Goal: Task Accomplishment & Management: Manage account settings

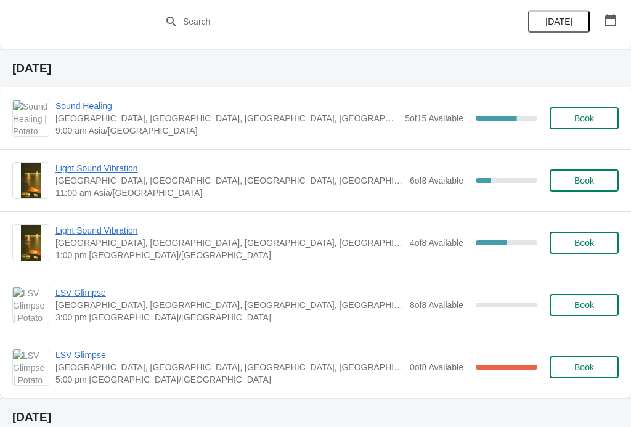
scroll to position [353, 0]
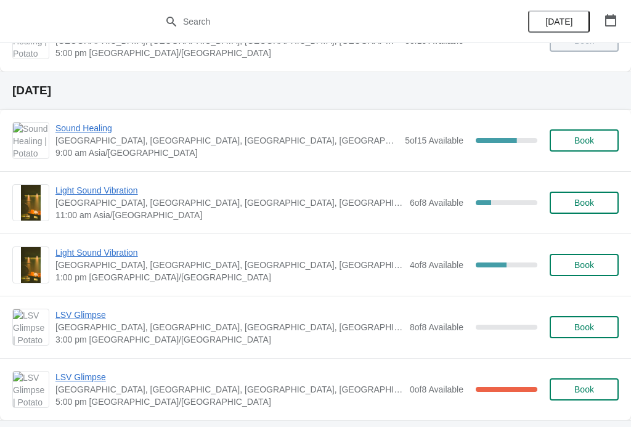
click at [71, 129] on span "Sound Healing" at bounding box center [226, 128] width 343 height 12
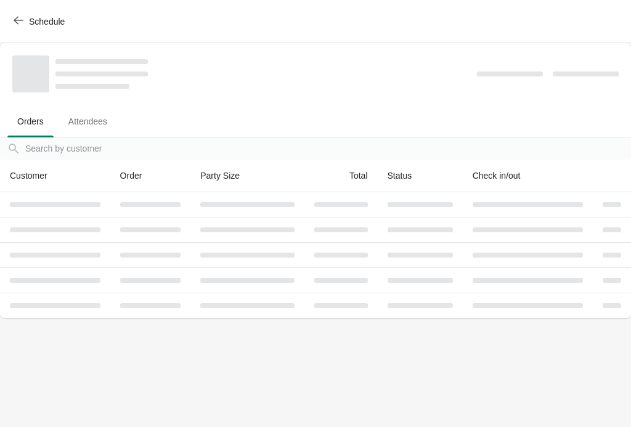
scroll to position [0, 0]
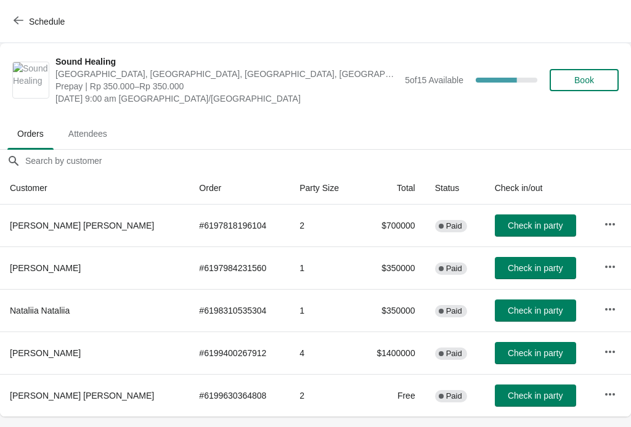
click at [583, 84] on span "Book" at bounding box center [584, 80] width 20 height 10
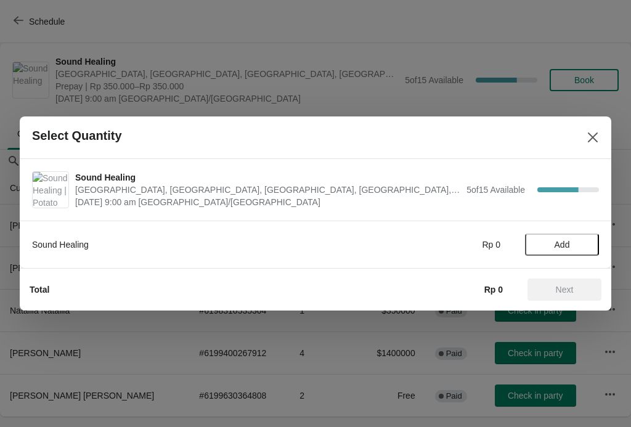
click at [564, 240] on span "Add" at bounding box center [561, 245] width 15 height 10
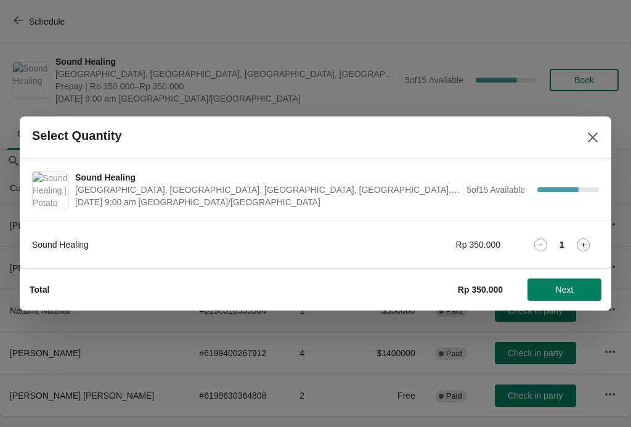
click at [583, 241] on icon at bounding box center [582, 244] width 13 height 13
click at [570, 278] on button "Next" at bounding box center [564, 289] width 74 height 22
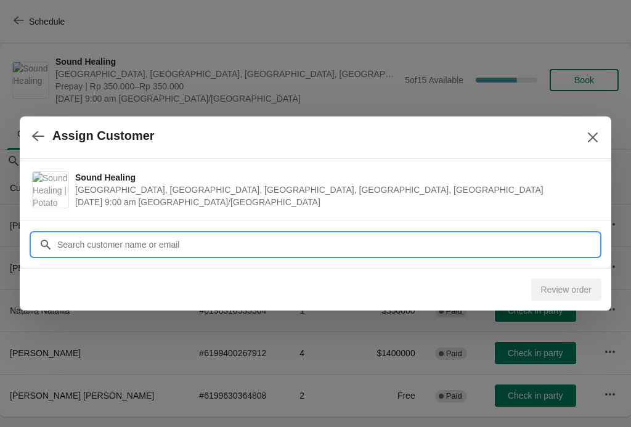
click at [75, 236] on input "Customer" at bounding box center [328, 244] width 542 height 22
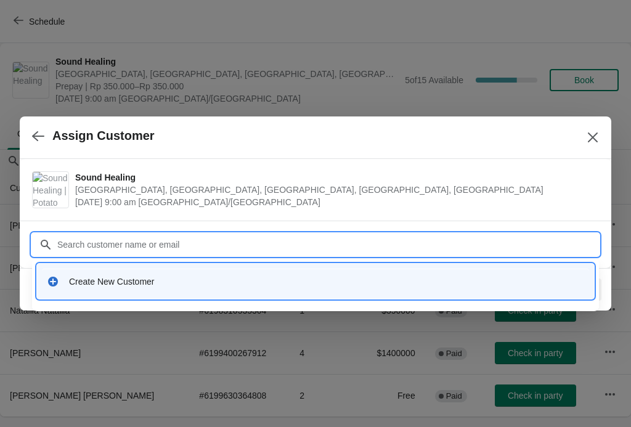
click at [73, 274] on div "Create New Customer" at bounding box center [315, 281] width 547 height 25
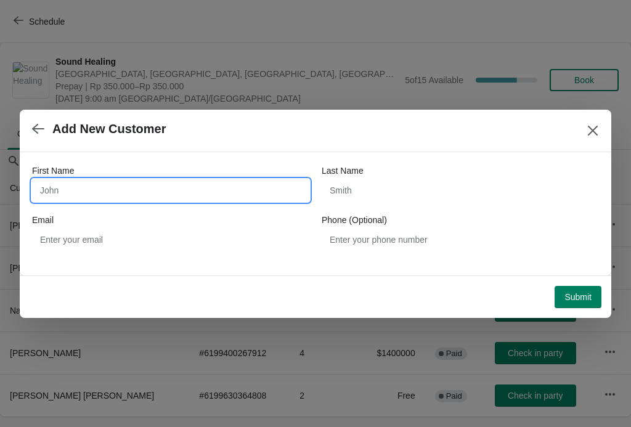
click at [78, 181] on input "First Name" at bounding box center [170, 190] width 277 height 22
type input "[PERSON_NAME]"
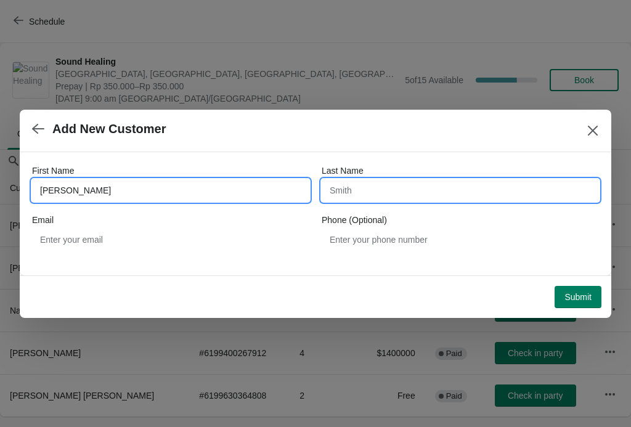
click at [459, 180] on input "Last Name" at bounding box center [459, 190] width 277 height 22
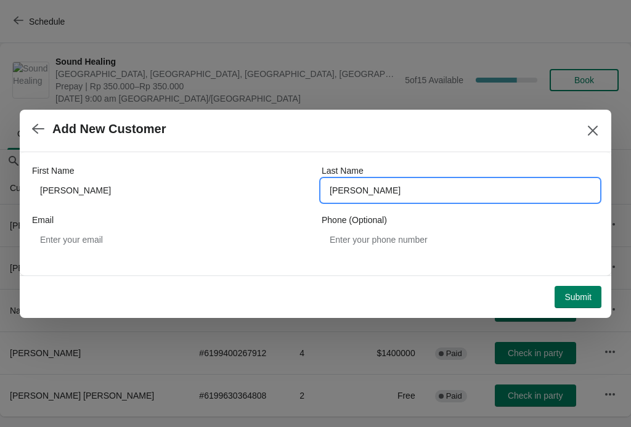
type input "[PERSON_NAME]"
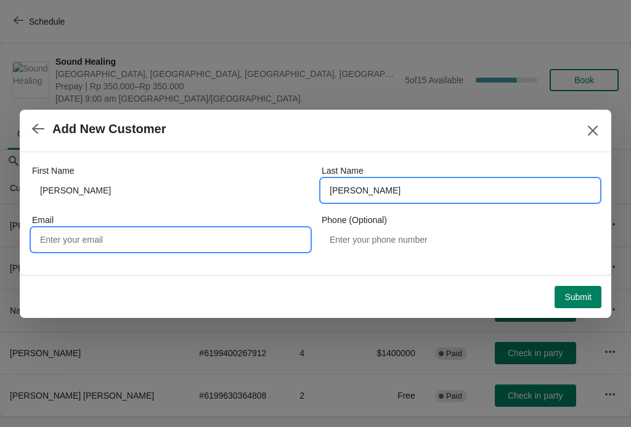
click at [77, 239] on input "Email" at bounding box center [170, 239] width 277 height 22
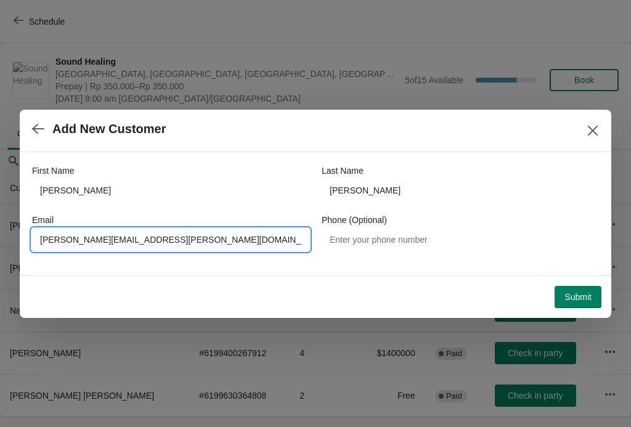
type input "[PERSON_NAME][EMAIL_ADDRESS][PERSON_NAME][DOMAIN_NAME]"
click at [584, 301] on span "Submit" at bounding box center [577, 297] width 27 height 10
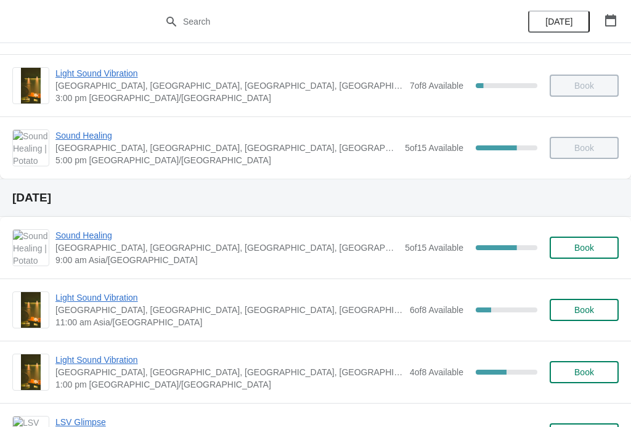
scroll to position [249, 0]
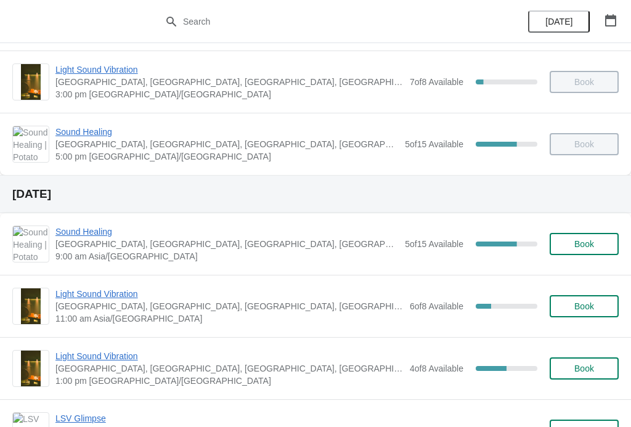
click at [575, 241] on span "Book" at bounding box center [584, 244] width 20 height 10
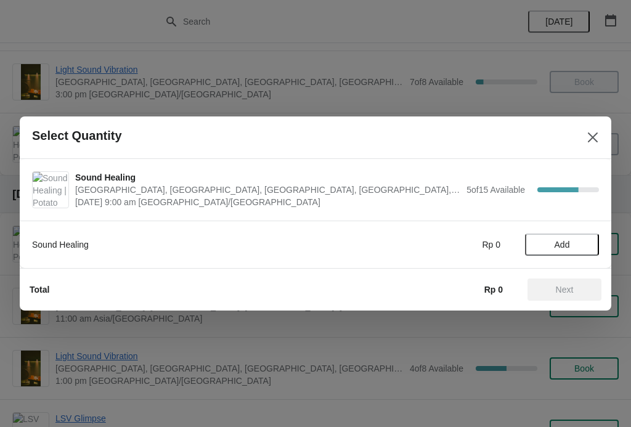
click at [556, 243] on span "Add" at bounding box center [561, 245] width 15 height 10
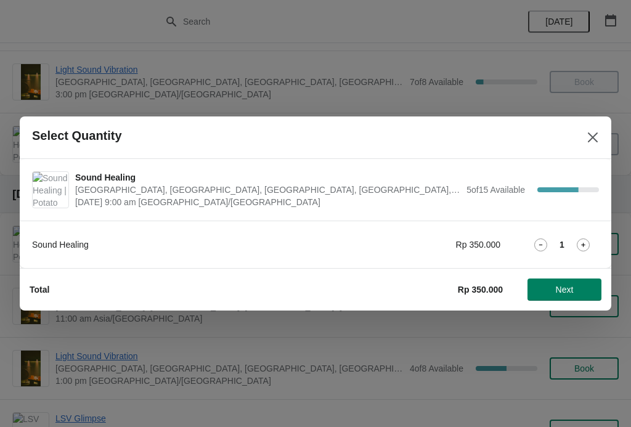
click at [589, 243] on icon at bounding box center [582, 244] width 13 height 13
click at [570, 285] on span "Next" at bounding box center [565, 290] width 18 height 10
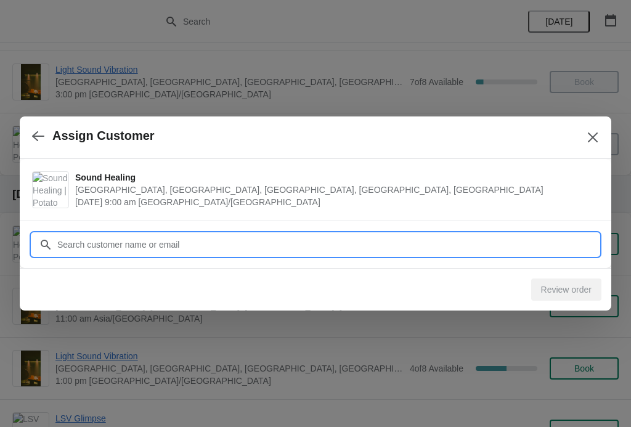
click at [80, 239] on input "Customer" at bounding box center [328, 244] width 542 height 22
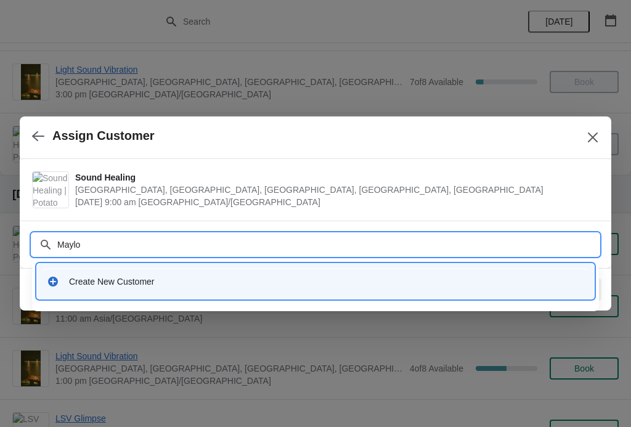
type input "[PERSON_NAME]"
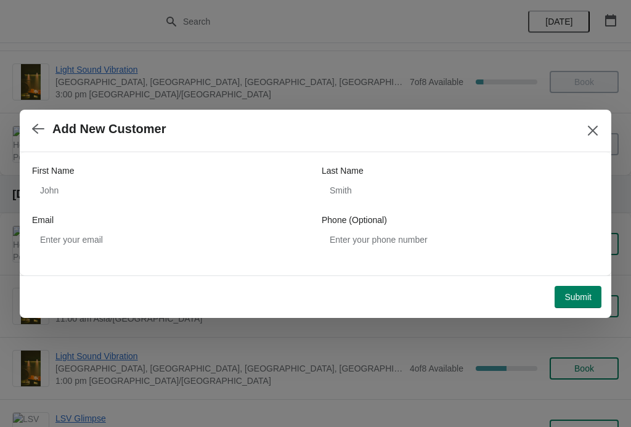
click at [583, 126] on button "Close" at bounding box center [592, 130] width 22 height 22
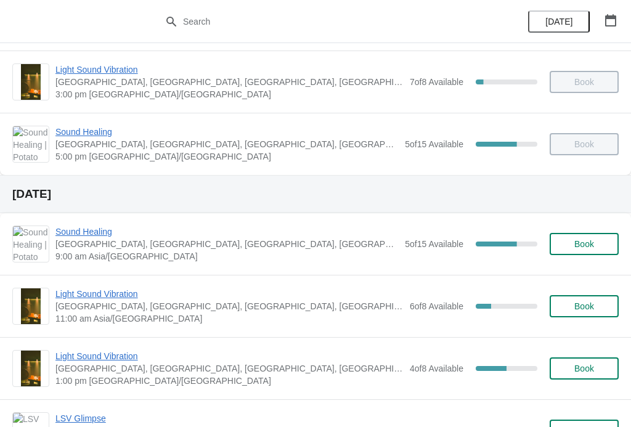
click at [580, 236] on button "Book" at bounding box center [583, 244] width 69 height 22
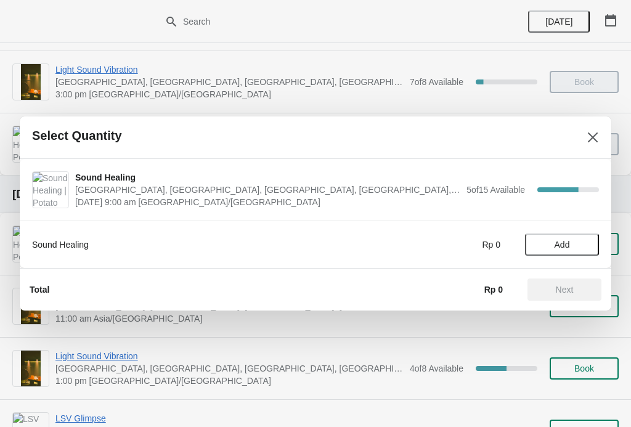
click at [573, 242] on span "Add" at bounding box center [562, 245] width 52 height 10
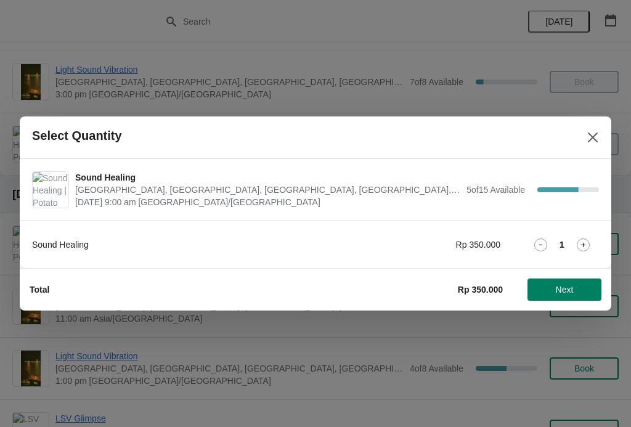
click at [570, 238] on div "1" at bounding box center [562, 244] width 74 height 13
click at [582, 238] on icon at bounding box center [582, 244] width 13 height 13
click at [573, 293] on span "Next" at bounding box center [565, 290] width 18 height 10
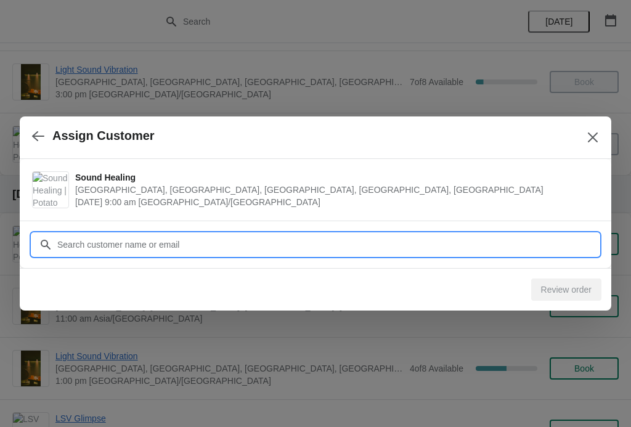
click at [70, 242] on input "Customer" at bounding box center [328, 244] width 542 height 22
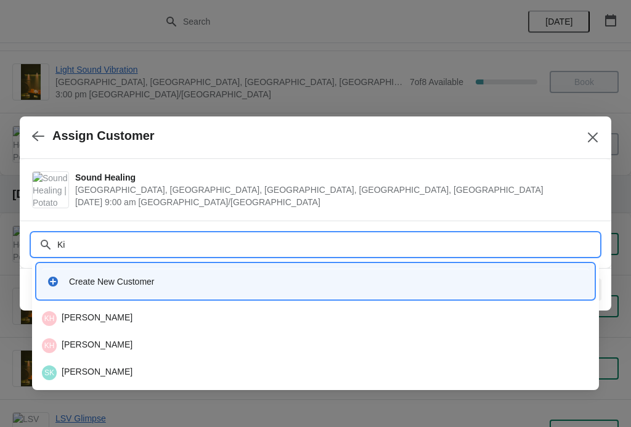
type input "K"
type input "Maylo"
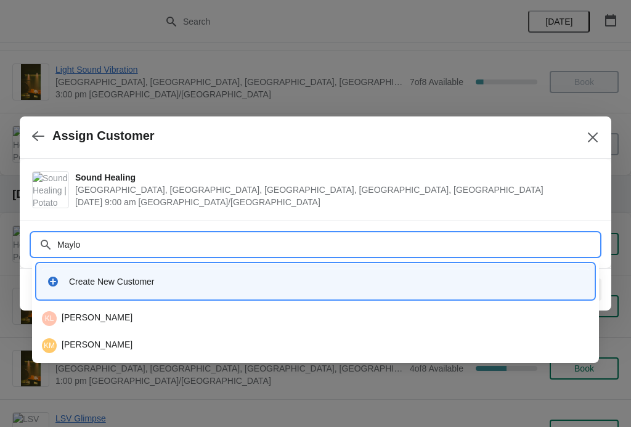
click at [72, 334] on div "KM Kim Maylor" at bounding box center [315, 345] width 557 height 25
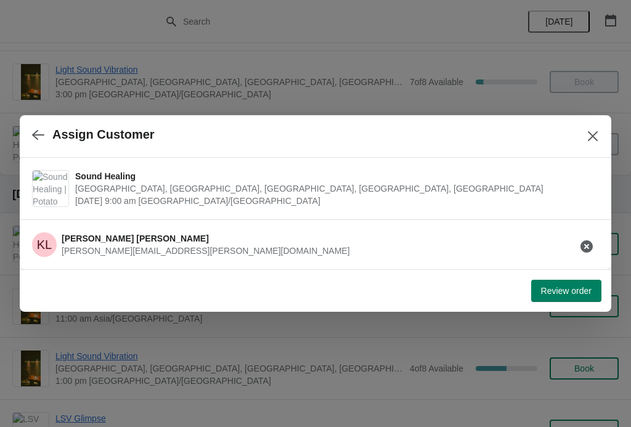
click at [565, 289] on span "Review order" at bounding box center [566, 291] width 51 height 10
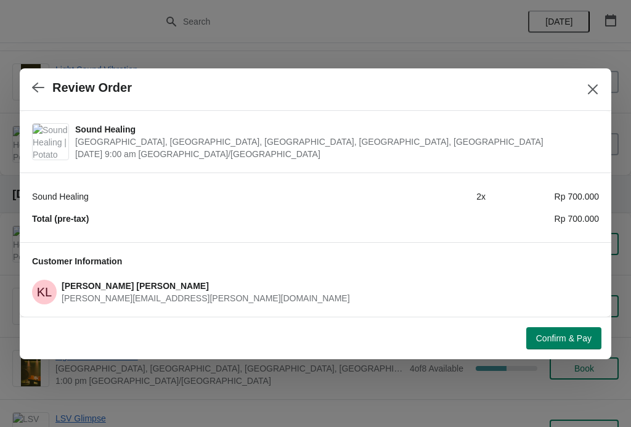
click at [569, 329] on button "Confirm & Pay" at bounding box center [563, 338] width 75 height 22
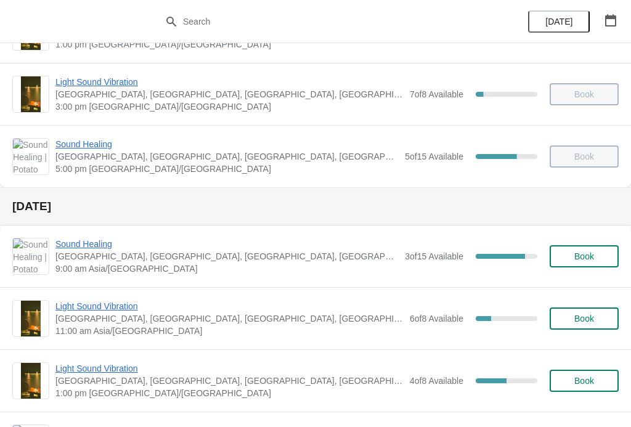
scroll to position [244, 0]
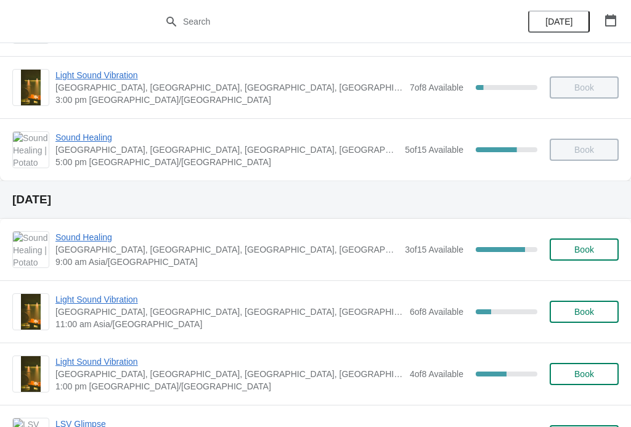
click at [71, 236] on span "Sound Healing" at bounding box center [226, 237] width 343 height 12
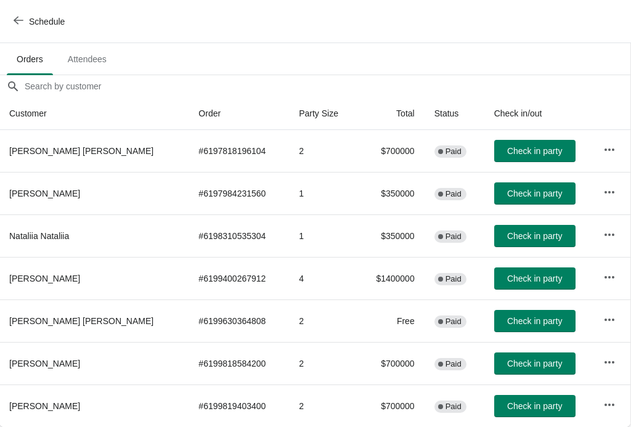
scroll to position [75, 1]
click at [608, 357] on icon "button" at bounding box center [609, 362] width 12 height 12
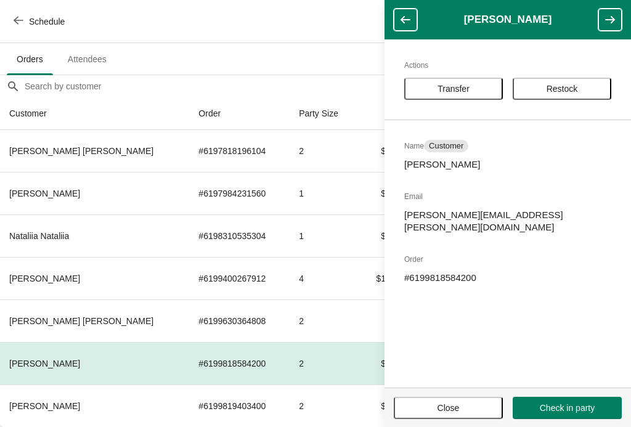
click at [90, 344] on th "Kim Leanne" at bounding box center [93, 363] width 189 height 42
click at [357, 334] on td "Free" at bounding box center [390, 320] width 67 height 42
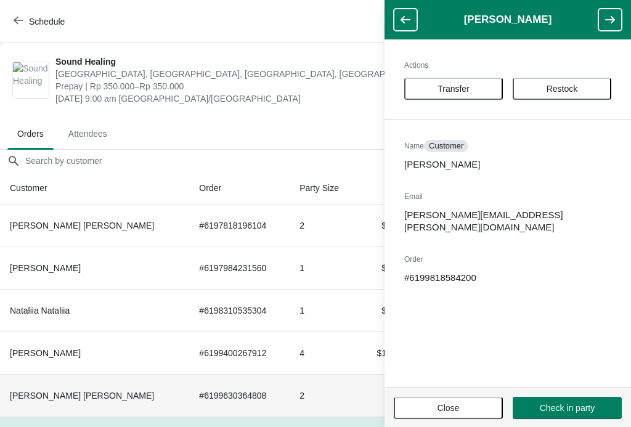
scroll to position [0, 0]
click at [571, 87] on span "Restock" at bounding box center [561, 89] width 31 height 10
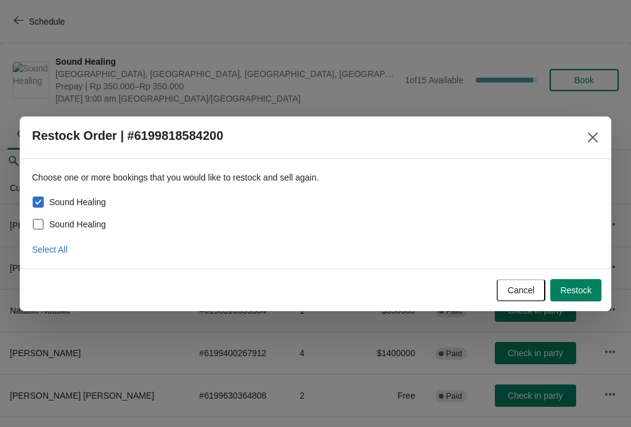
click at [48, 222] on label "Sound Healing" at bounding box center [69, 224] width 74 height 17
click at [33, 219] on input "Sound Healing" at bounding box center [33, 219] width 1 height 1
checkbox input "true"
click at [579, 291] on span "Restock" at bounding box center [575, 290] width 31 height 10
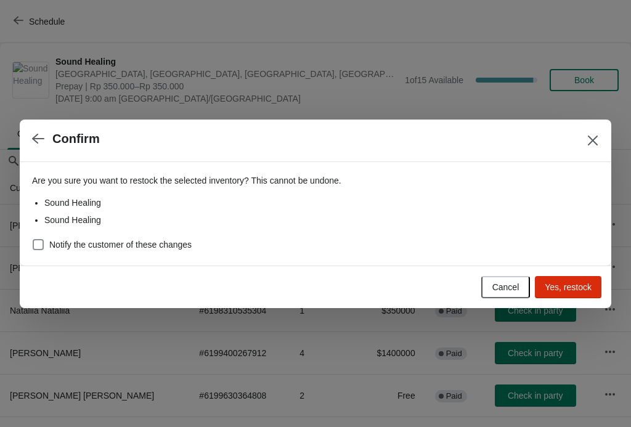
click at [581, 282] on span "Yes, restock" at bounding box center [567, 287] width 47 height 10
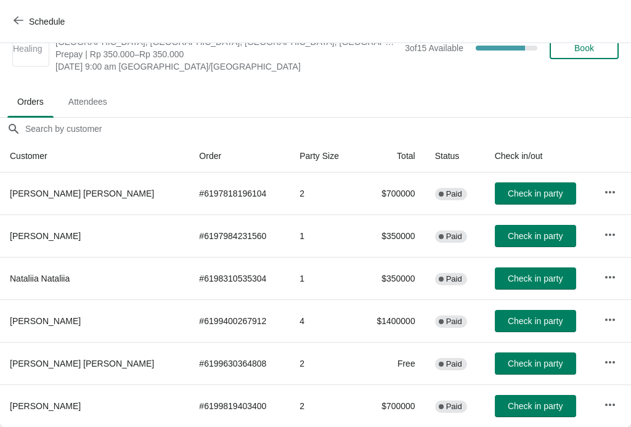
scroll to position [32, 0]
click at [20, 20] on icon "button" at bounding box center [19, 20] width 10 height 10
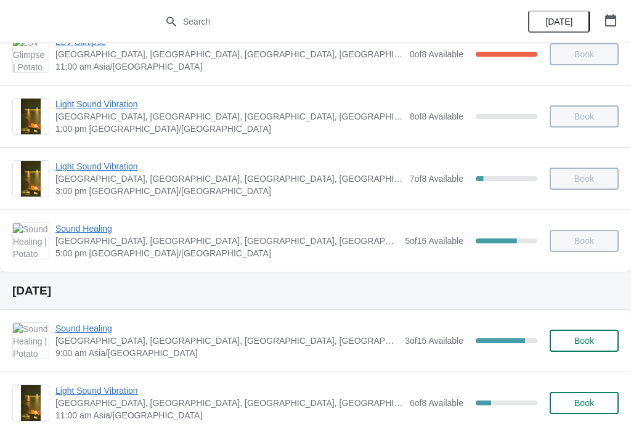
scroll to position [187, 0]
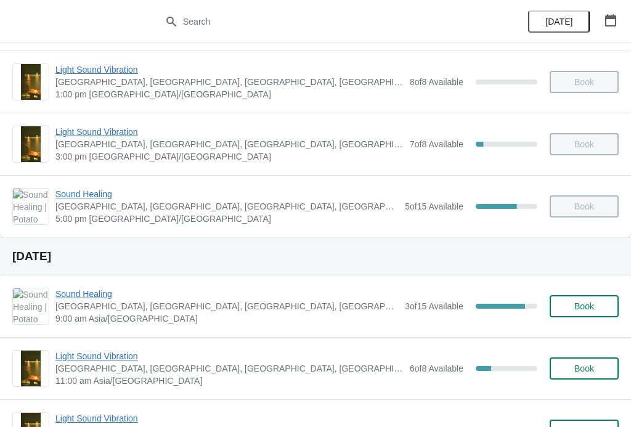
click at [92, 283] on div "Sound Healing Potato Head Suites & Studios, Jalan Petitenget, Seminyak, Badung …" at bounding box center [315, 306] width 631 height 62
click at [85, 288] on span "Sound Healing" at bounding box center [226, 294] width 343 height 12
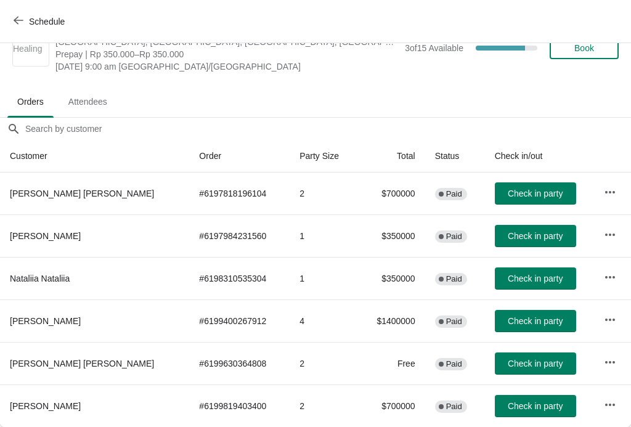
scroll to position [32, 0]
click at [81, 97] on span "Attendees" at bounding box center [88, 102] width 59 height 22
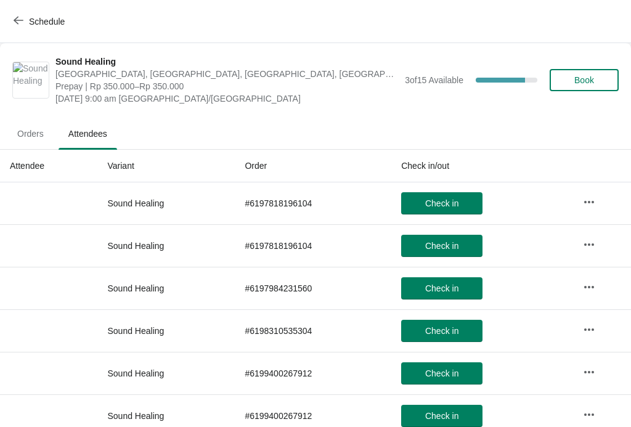
scroll to position [0, 0]
click at [31, 135] on span "Orders" at bounding box center [30, 134] width 46 height 22
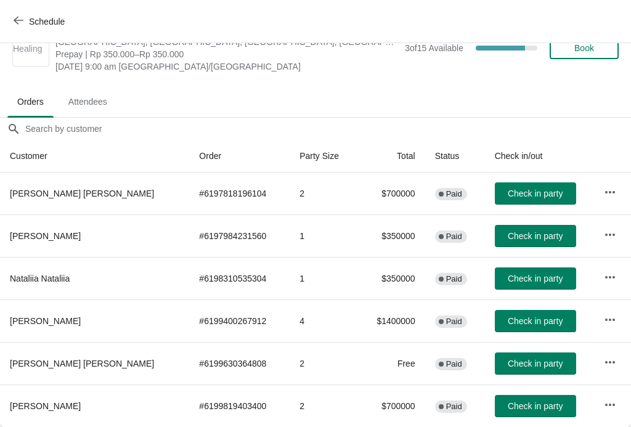
scroll to position [32, 0]
click at [18, 16] on icon "button" at bounding box center [19, 20] width 10 height 10
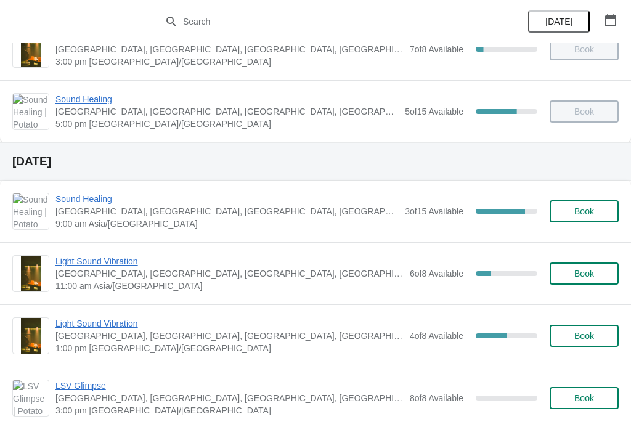
scroll to position [285, 0]
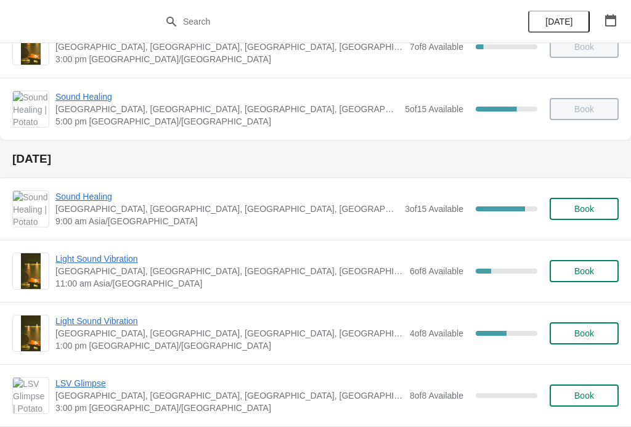
click at [595, 205] on span "Book" at bounding box center [583, 209] width 47 height 10
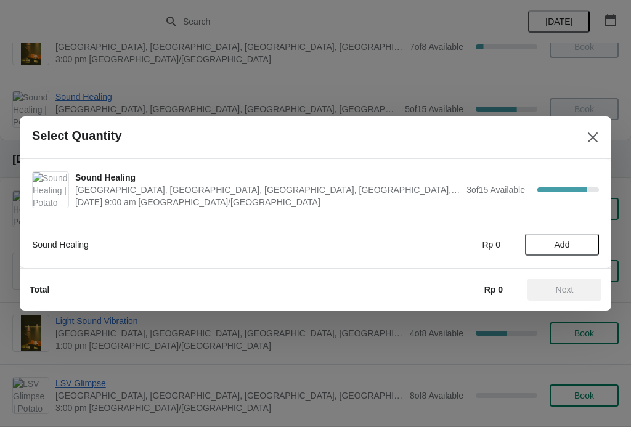
click at [590, 137] on icon "Close" at bounding box center [592, 137] width 12 height 12
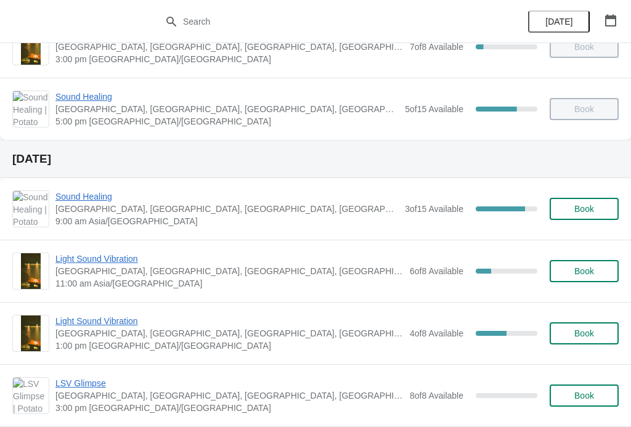
click at [77, 184] on div "Sound Healing Potato Head Suites & Studios, Jalan Petitenget, Seminyak, Badung …" at bounding box center [315, 209] width 631 height 62
click at [81, 196] on span "Sound Healing" at bounding box center [226, 196] width 343 height 12
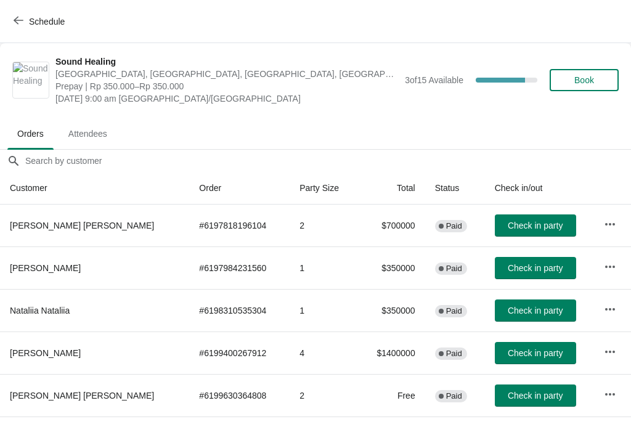
scroll to position [0, 0]
click at [22, 18] on icon "button" at bounding box center [19, 20] width 10 height 10
